Goal: Information Seeking & Learning: Learn about a topic

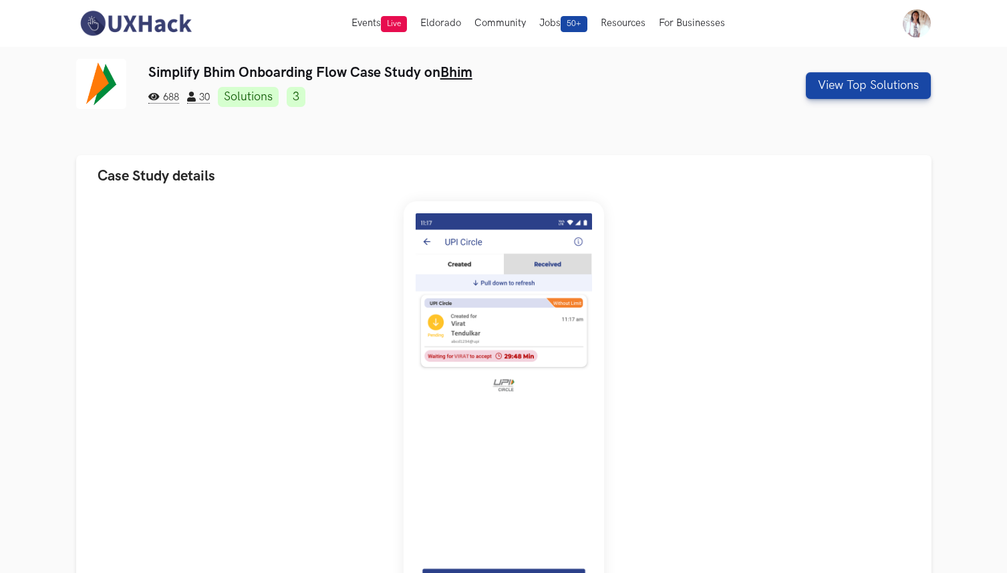
click at [130, 25] on img at bounding box center [135, 23] width 119 height 28
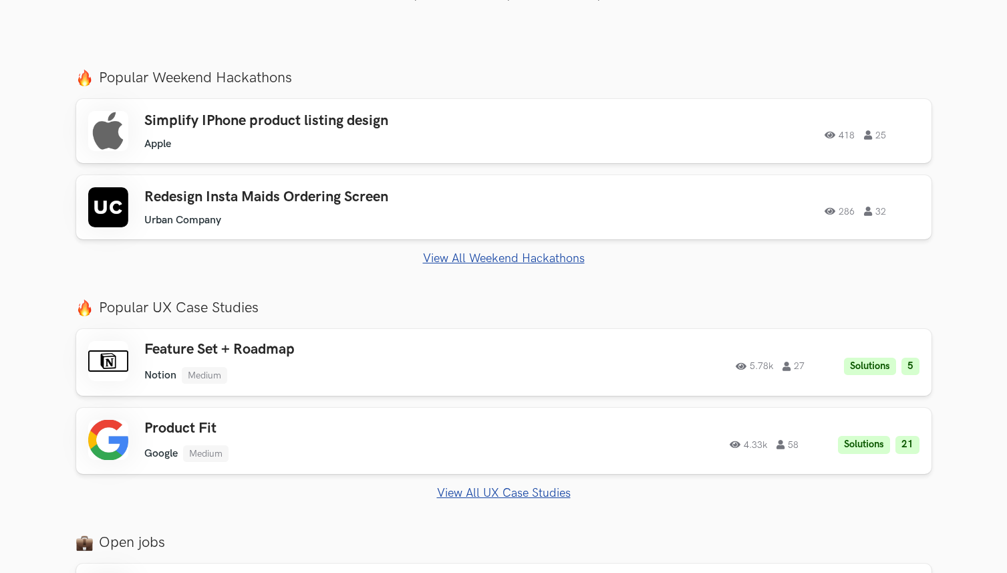
scroll to position [458, 0]
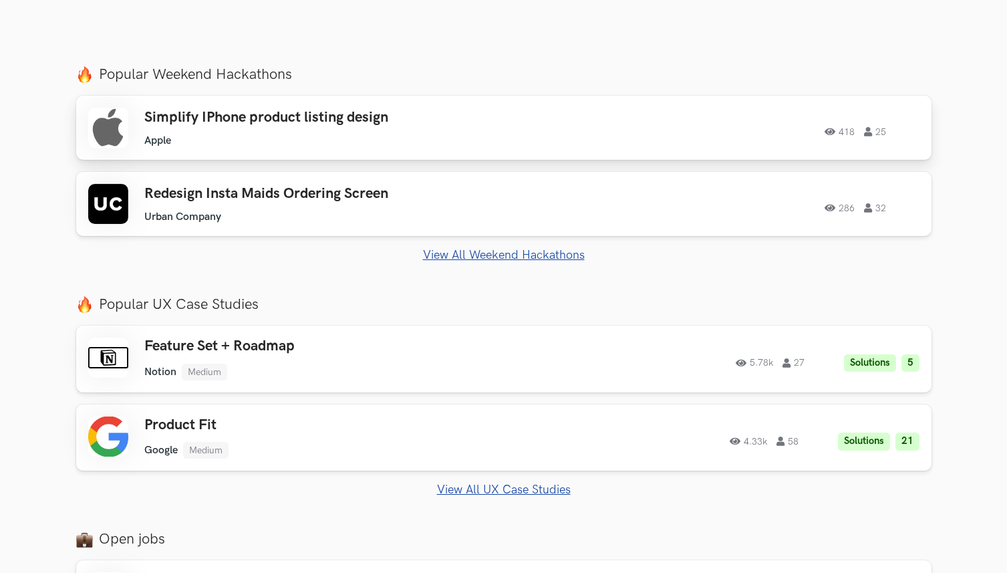
click at [353, 114] on h3 "Simplify IPhone product listing design" at bounding box center [333, 117] width 379 height 17
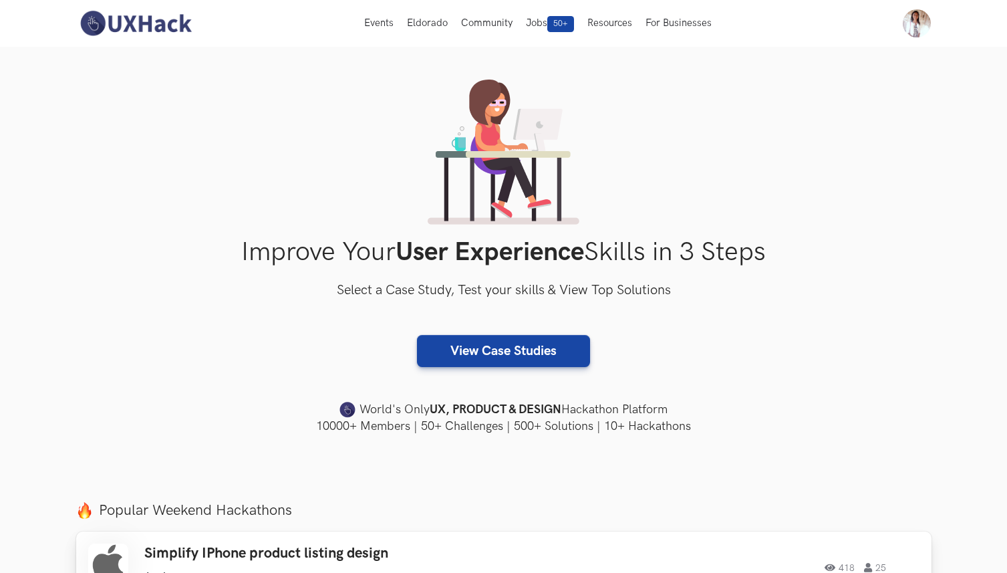
scroll to position [0, 0]
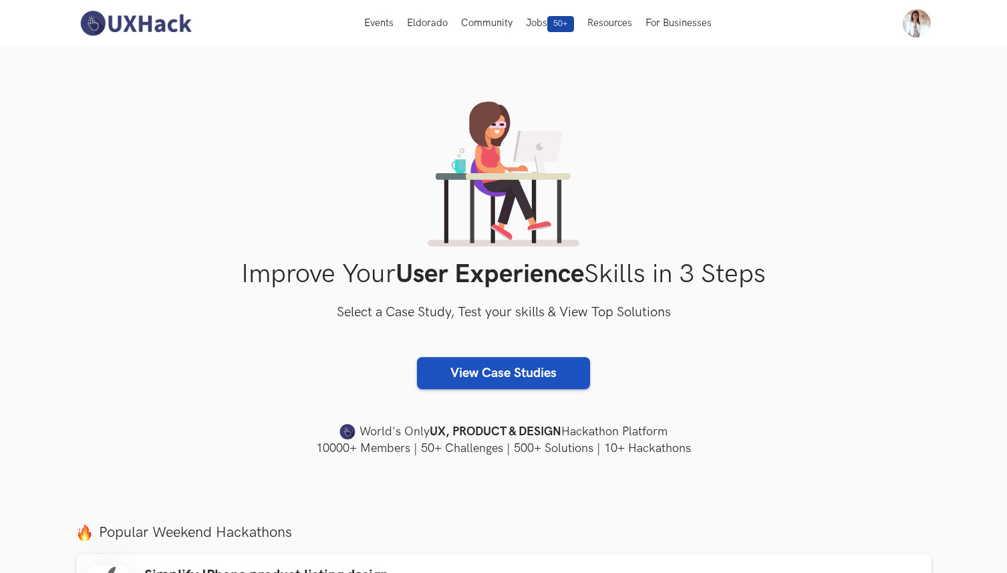
click at [480, 373] on link "View Case Studies" at bounding box center [503, 373] width 173 height 32
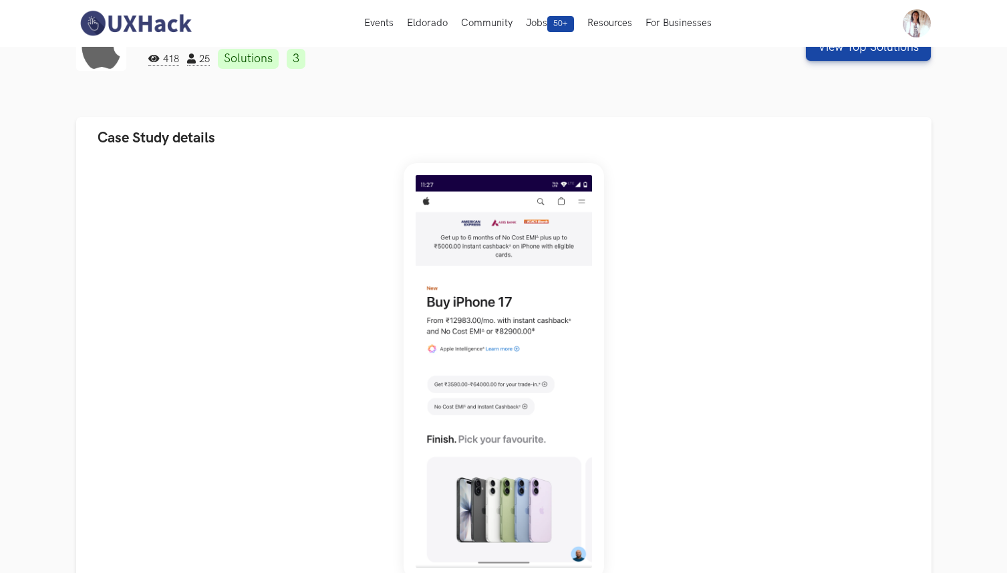
scroll to position [13, 0]
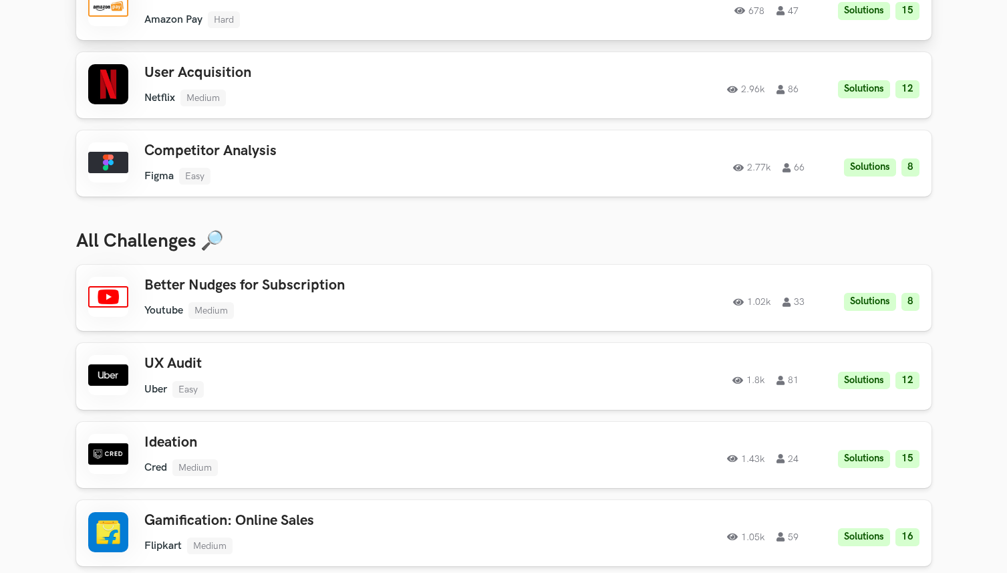
scroll to position [323, 0]
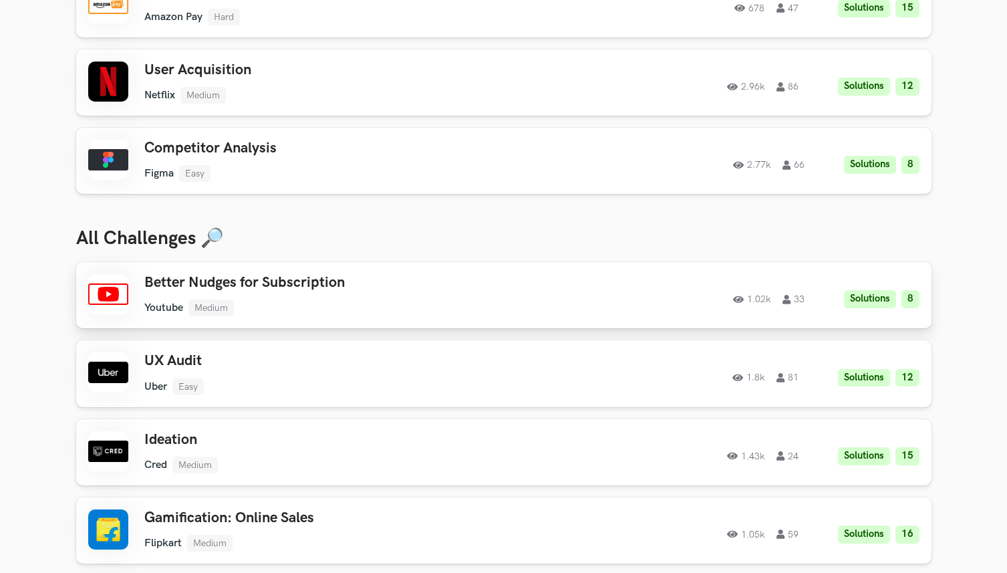
click at [516, 287] on h3 "Better Nudges for Subscription" at bounding box center [333, 282] width 379 height 17
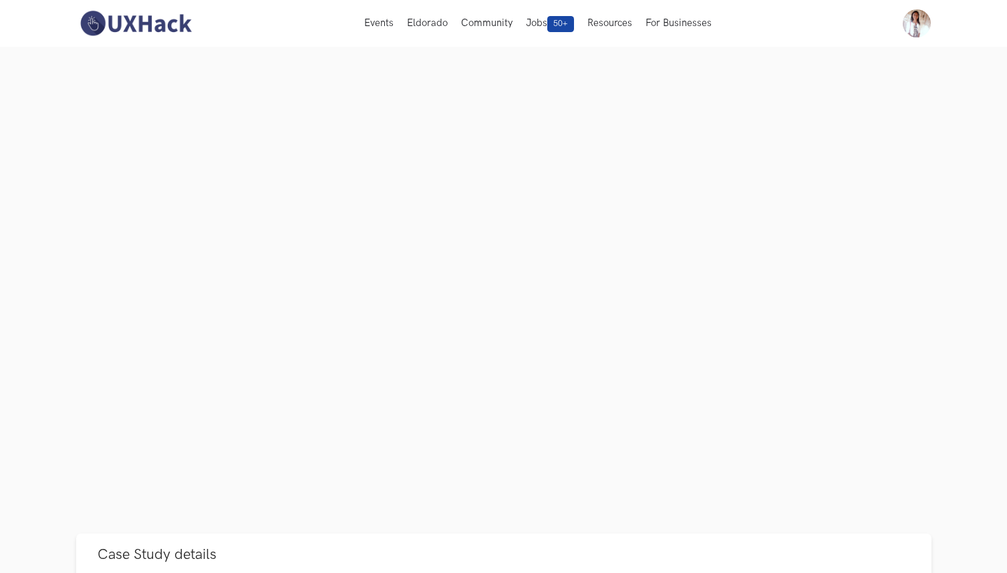
scroll to position [93, 0]
